Goal: Download file/media

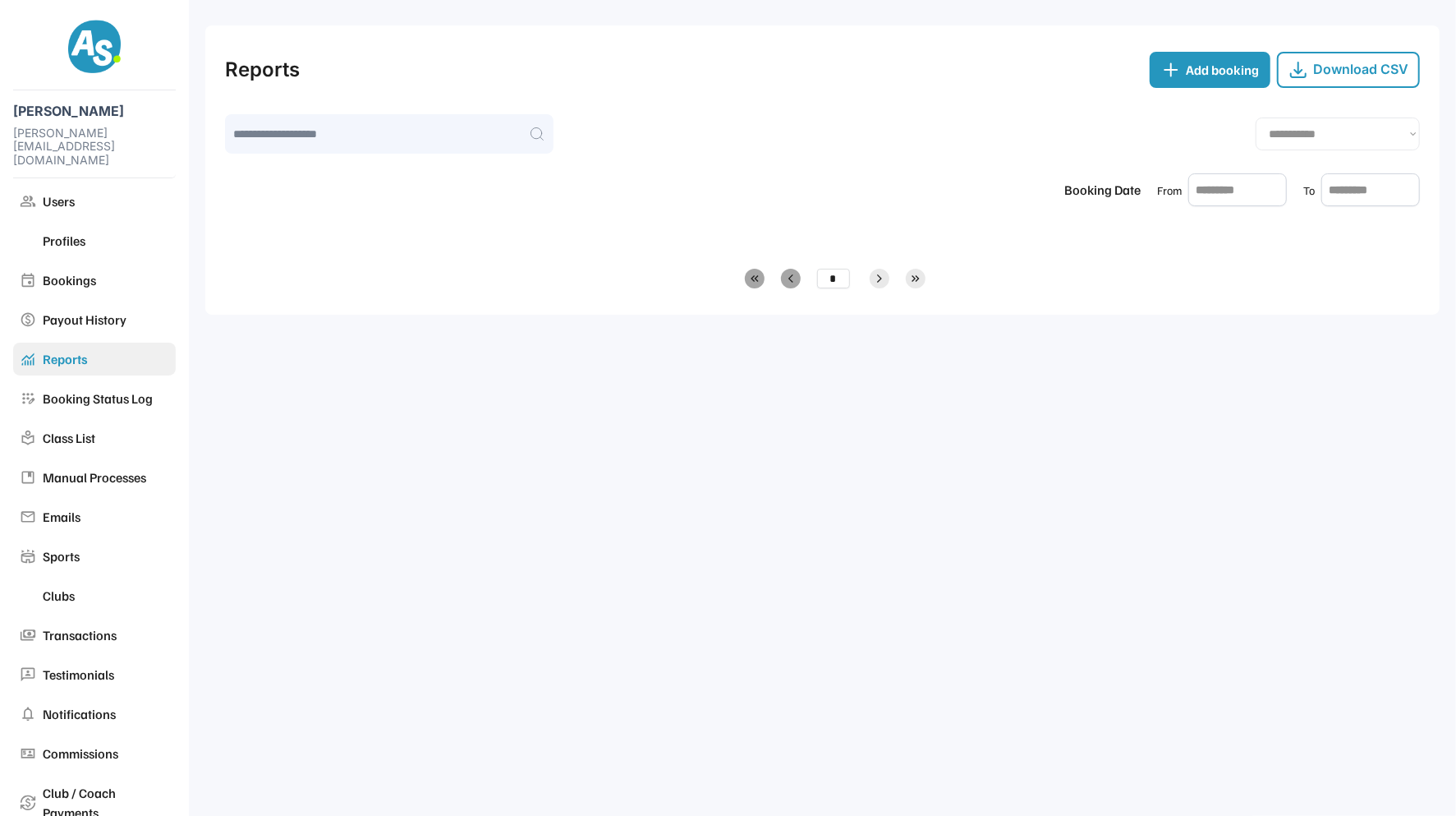
click at [1222, 188] on input "text" at bounding box center [1237, 190] width 99 height 33
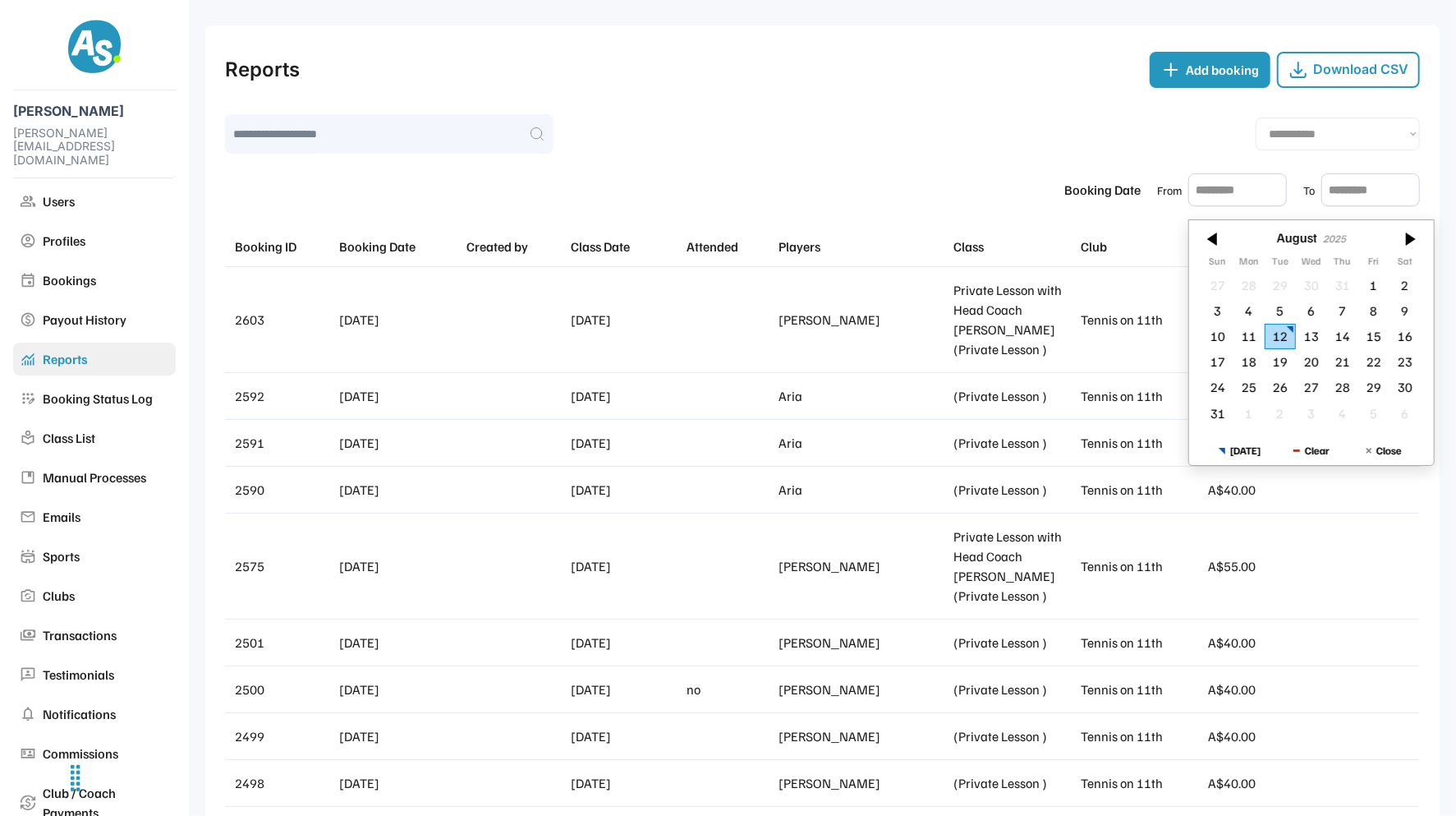
click at [1265, 187] on input "text" at bounding box center [1237, 190] width 99 height 33
click at [1218, 238] on div at bounding box center [1213, 238] width 49 height 26
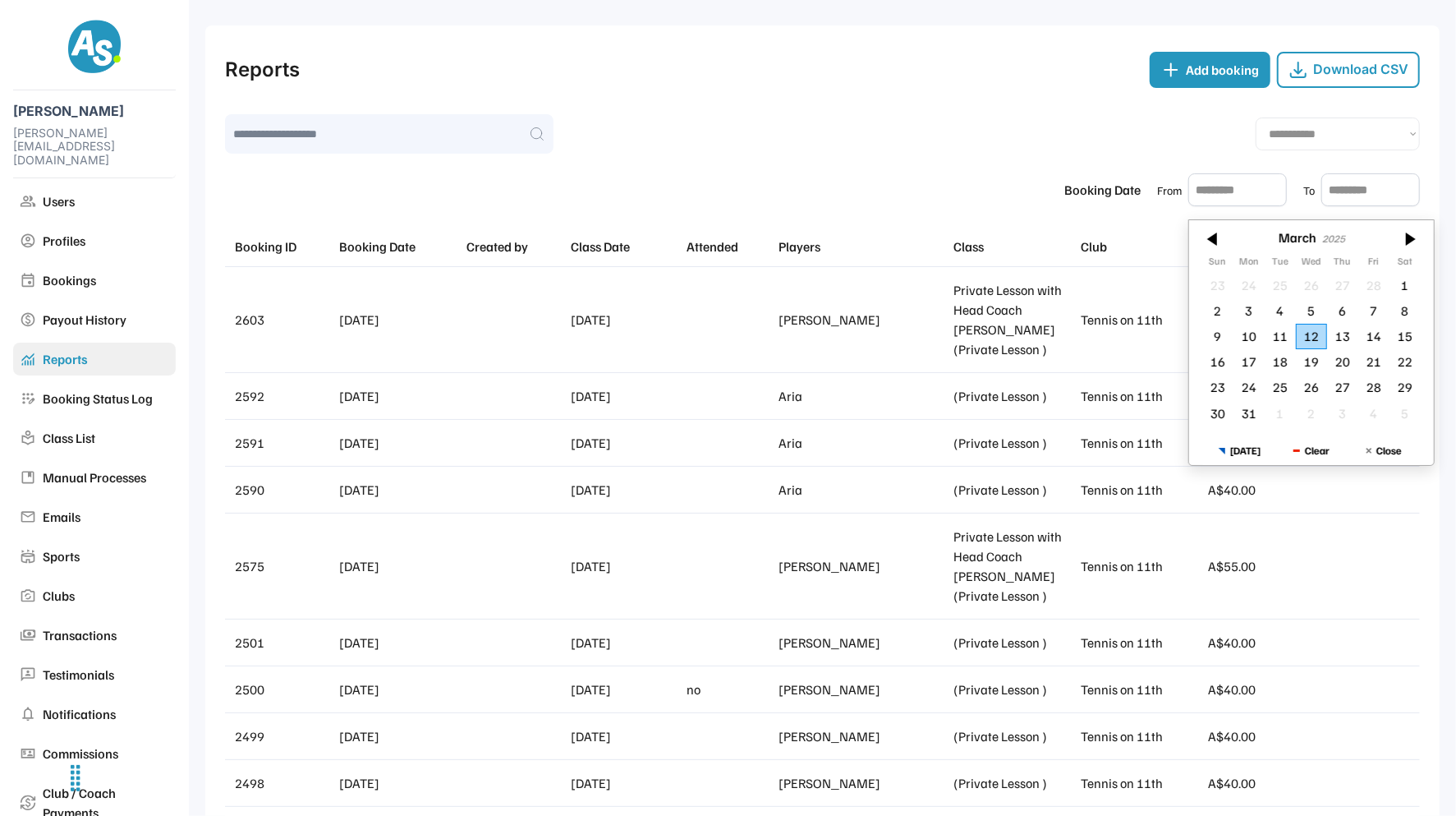
click at [1218, 238] on div at bounding box center [1213, 238] width 49 height 26
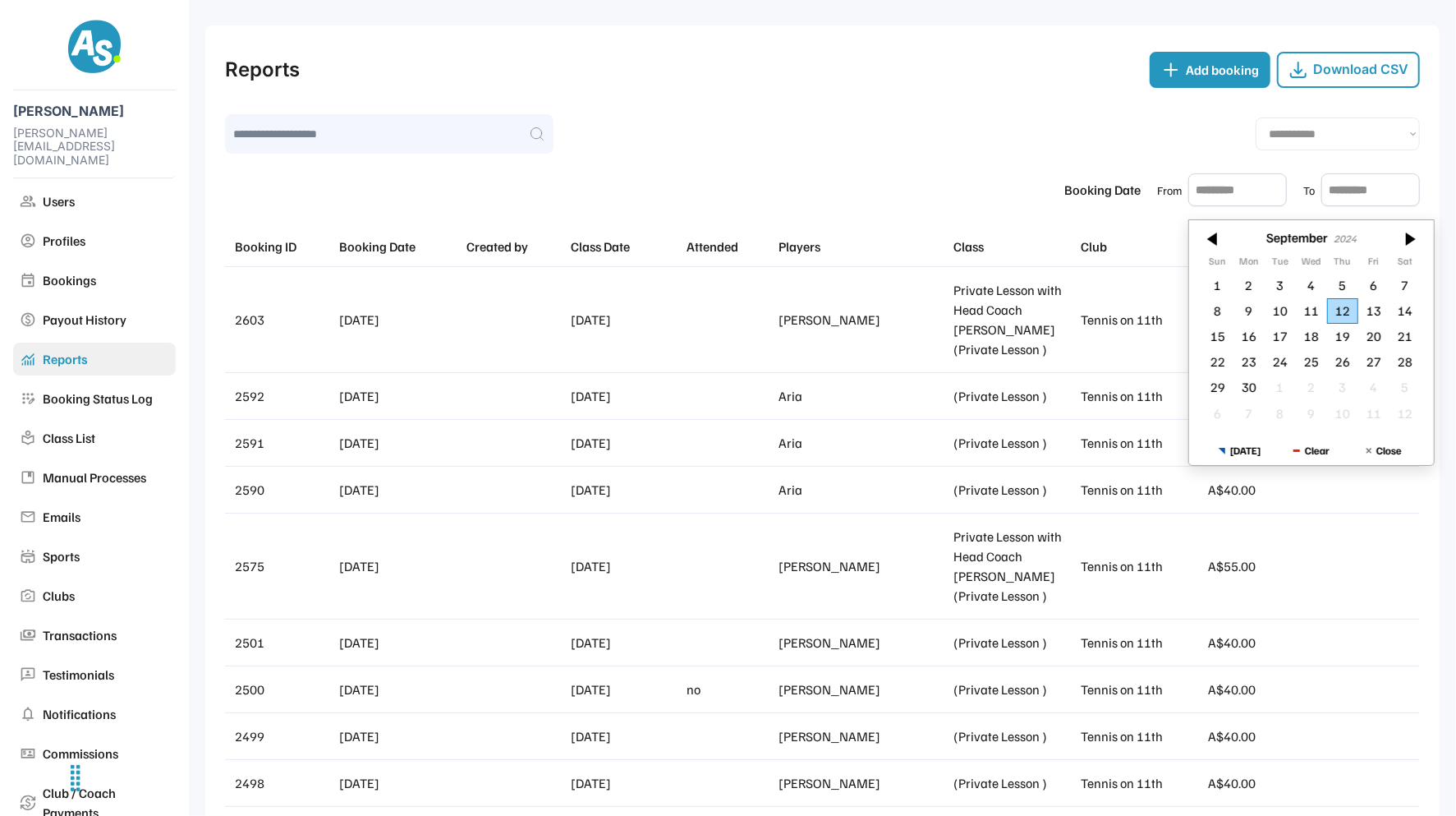
click at [1218, 238] on div at bounding box center [1213, 238] width 49 height 26
click at [1347, 286] on div "1" at bounding box center [1343, 286] width 31 height 26
type input "*********"
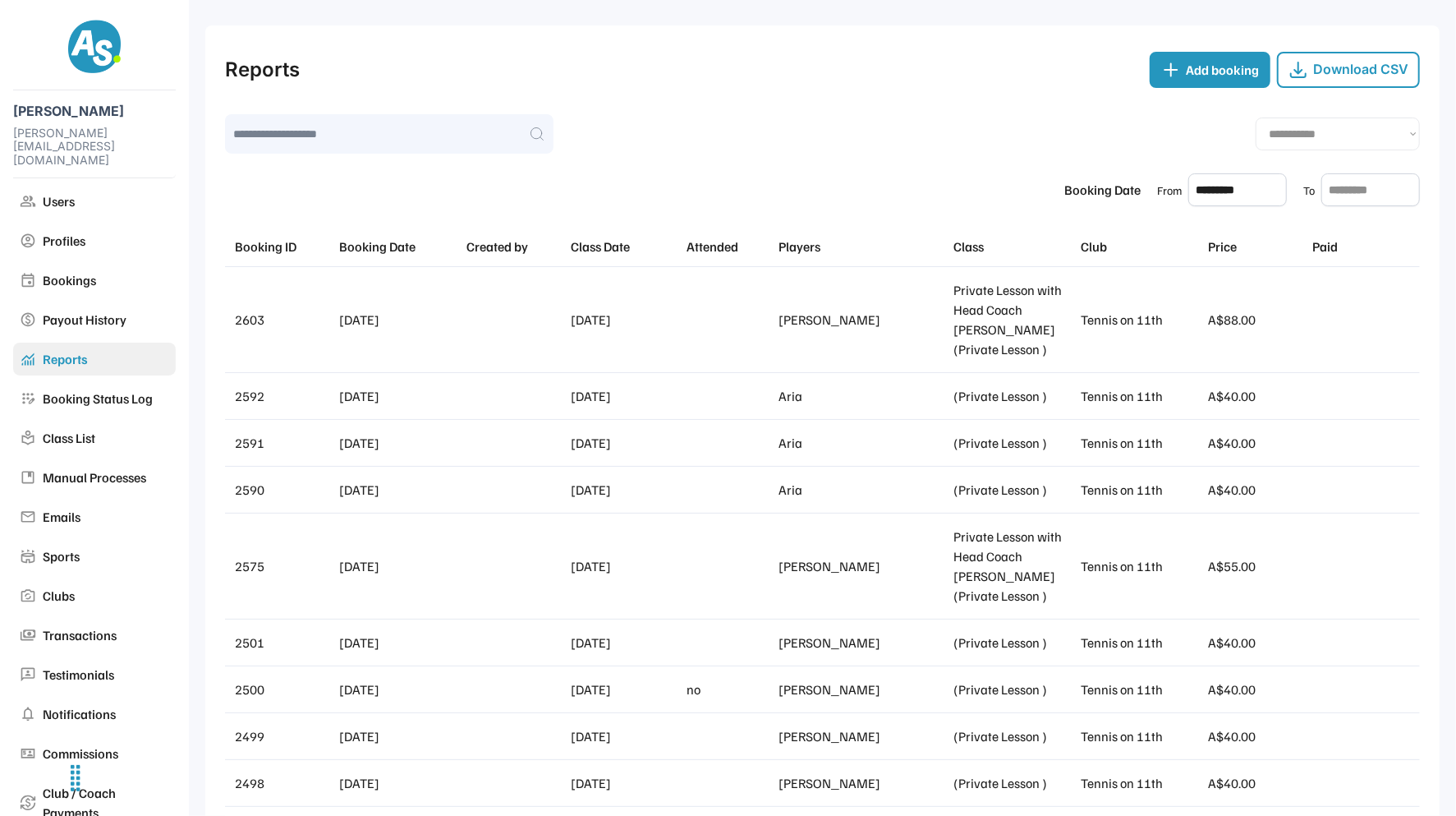
click at [1358, 190] on input "text" at bounding box center [1370, 190] width 99 height 33
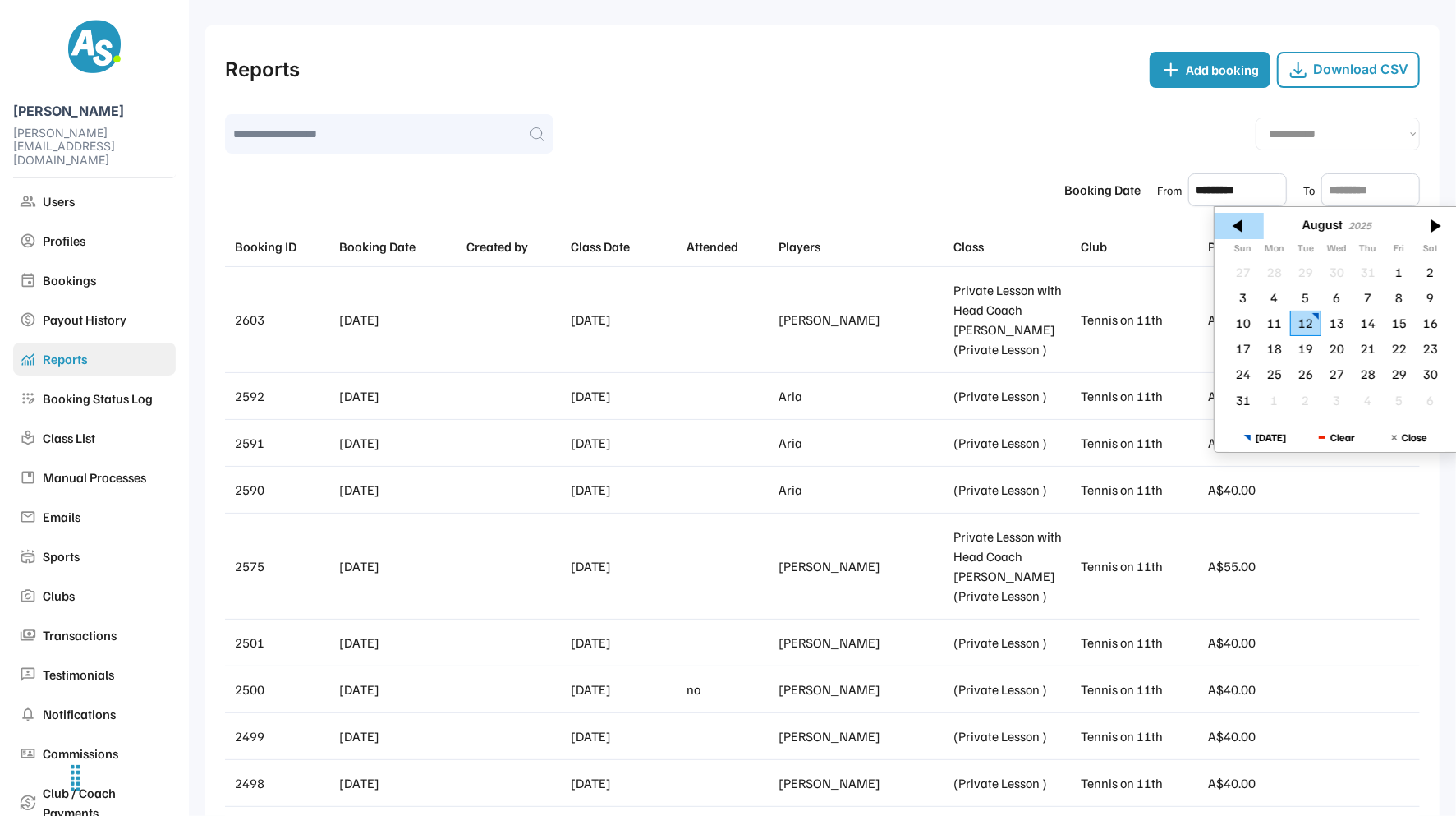
click at [1246, 226] on div at bounding box center [1239, 225] width 49 height 26
click at [1431, 370] on div "31" at bounding box center [1431, 374] width 31 height 26
type input "*********"
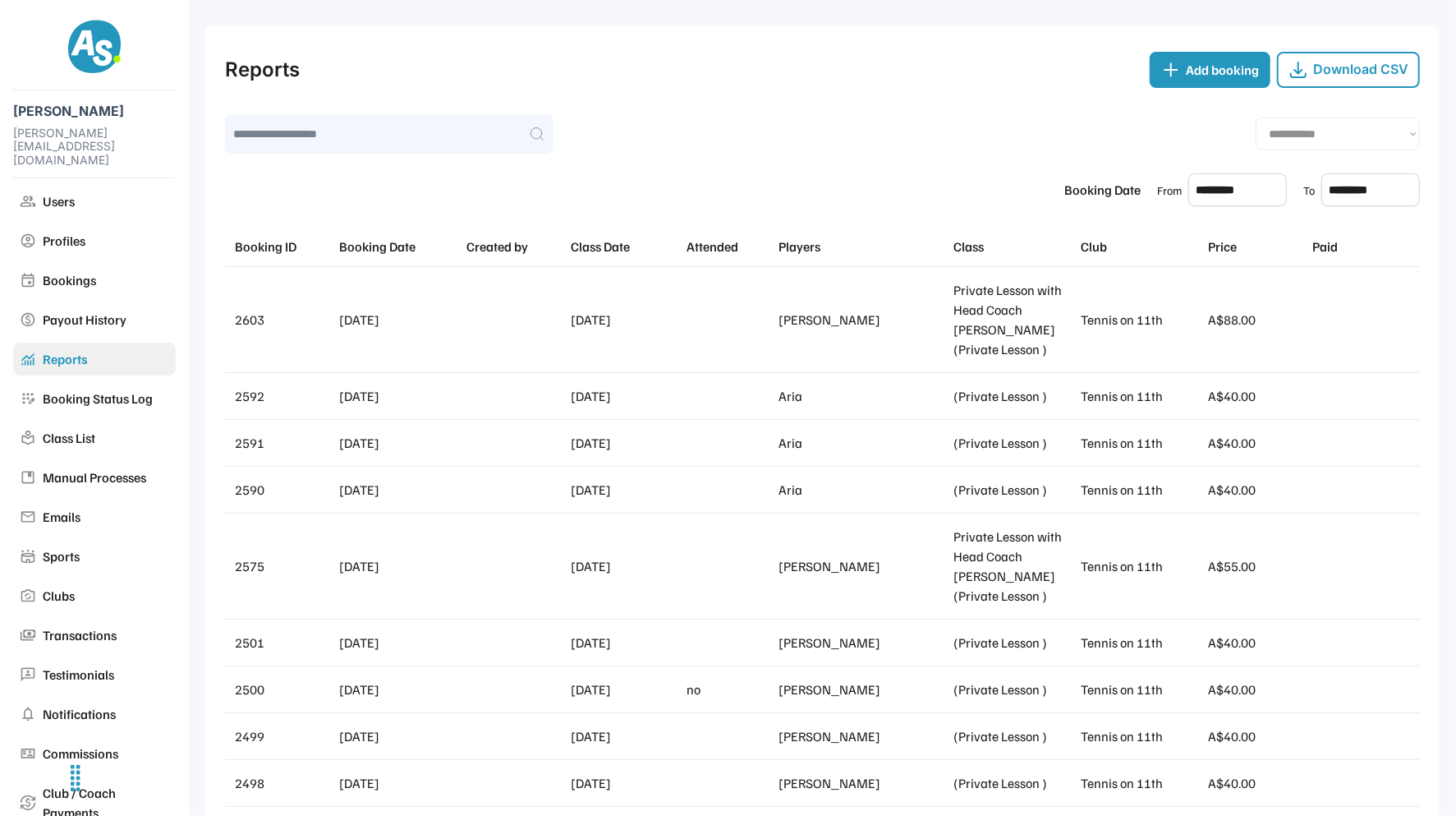
click at [1362, 71] on div "Download CSV" at bounding box center [1361, 69] width 95 height 16
click at [1361, 70] on div "Download CSV" at bounding box center [1361, 69] width 95 height 16
